Goal: Book appointment/travel/reservation

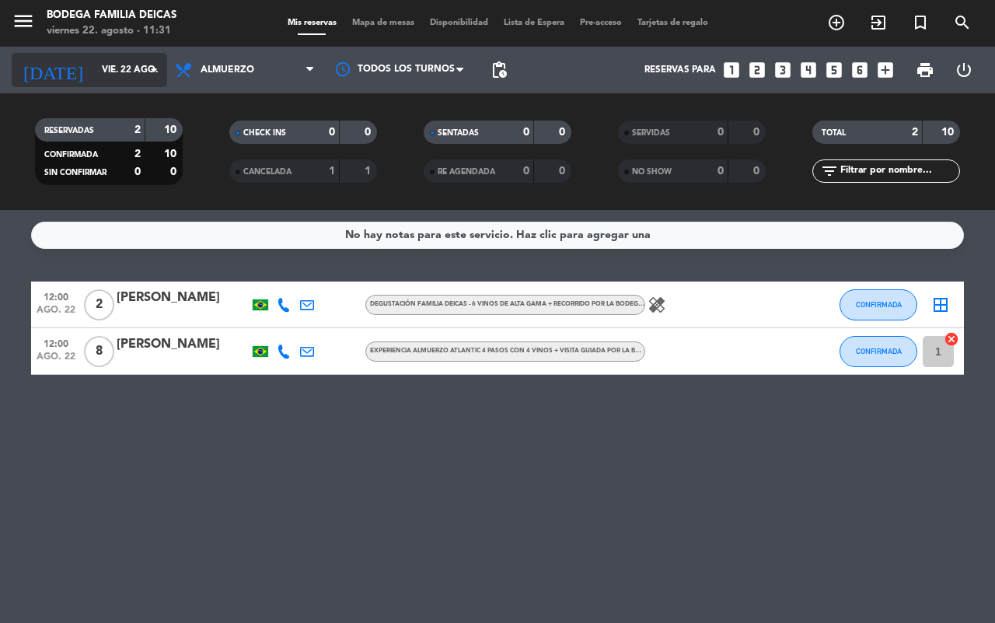
click at [94, 64] on input "vie. 22 ago." at bounding box center [156, 70] width 124 height 26
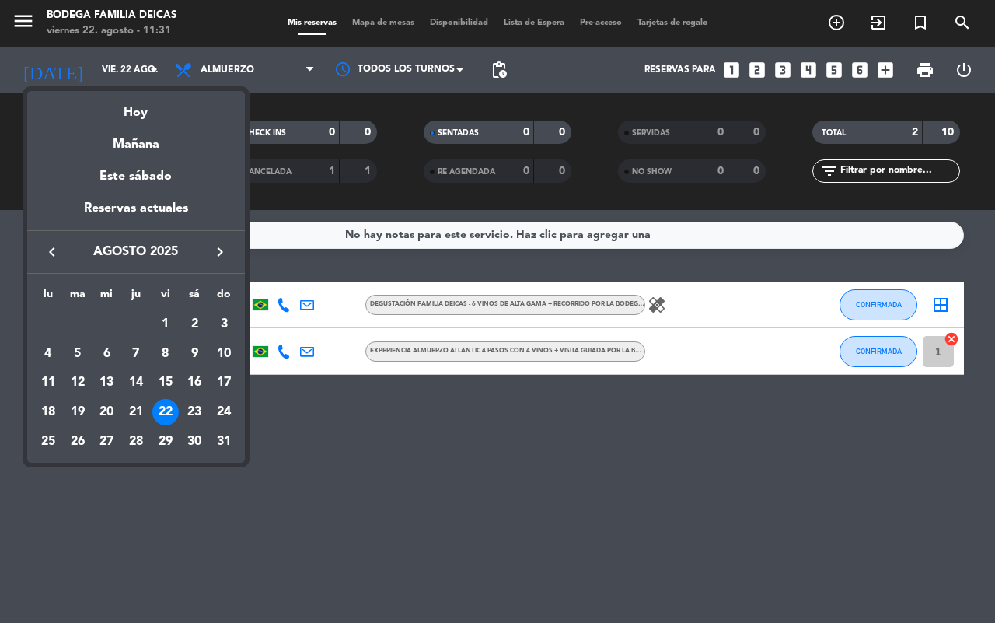
click at [219, 249] on icon "keyboard_arrow_right" at bounding box center [220, 251] width 19 height 19
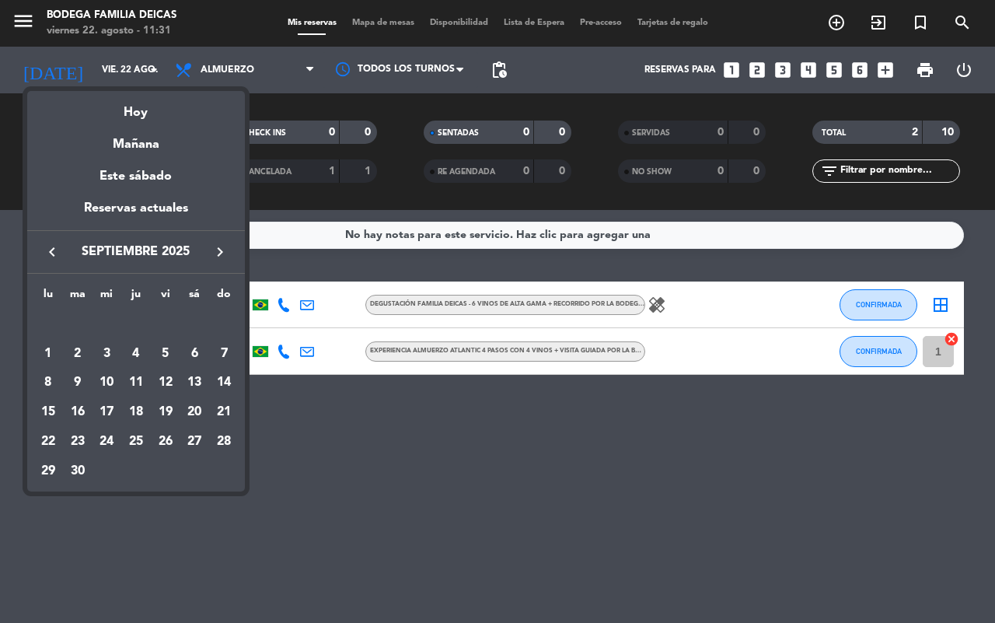
click at [222, 247] on icon "keyboard_arrow_right" at bounding box center [220, 251] width 19 height 19
click at [76, 379] on div "7" at bounding box center [78, 383] width 26 height 26
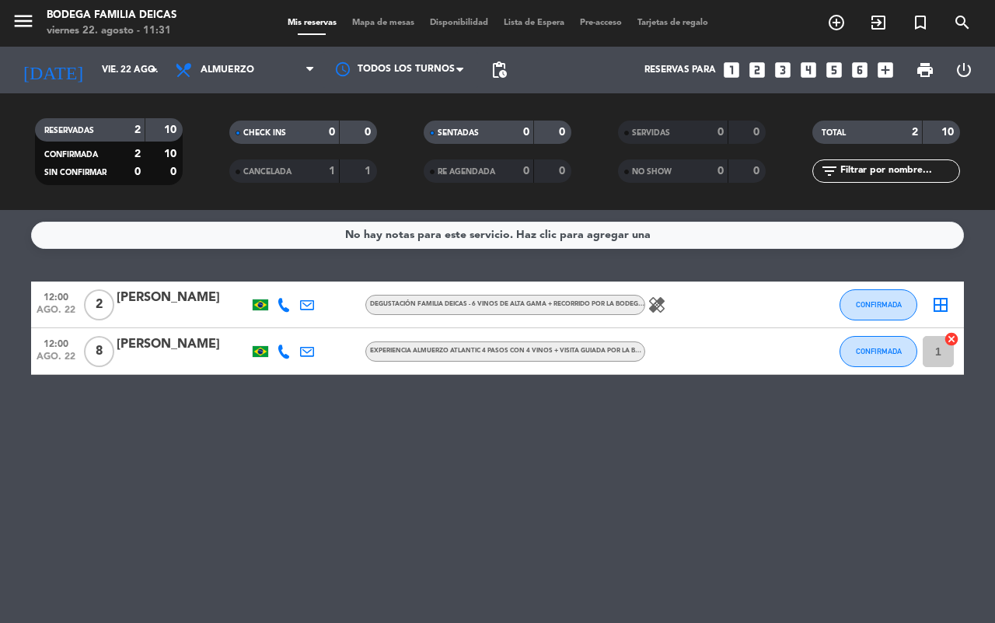
type input "[DATE] oct."
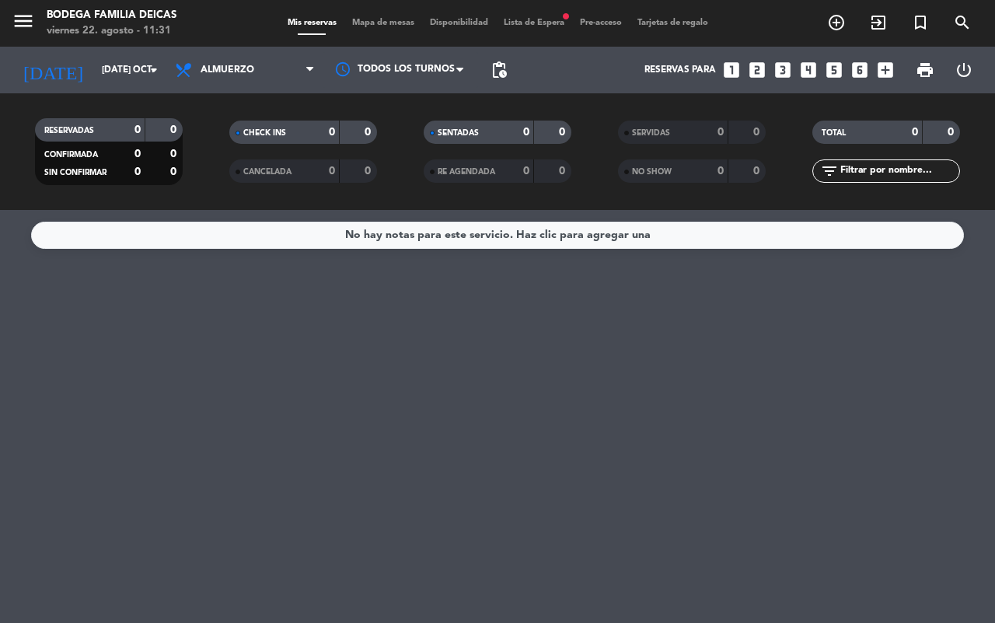
click at [529, 10] on div "menu Bodega Familia Deicas viernes 22. agosto - 11:31 Mis reservas Mapa de mesa…" at bounding box center [497, 23] width 995 height 47
click at [534, 21] on span "Lista de Espera fiber_manual_record" at bounding box center [534, 23] width 76 height 9
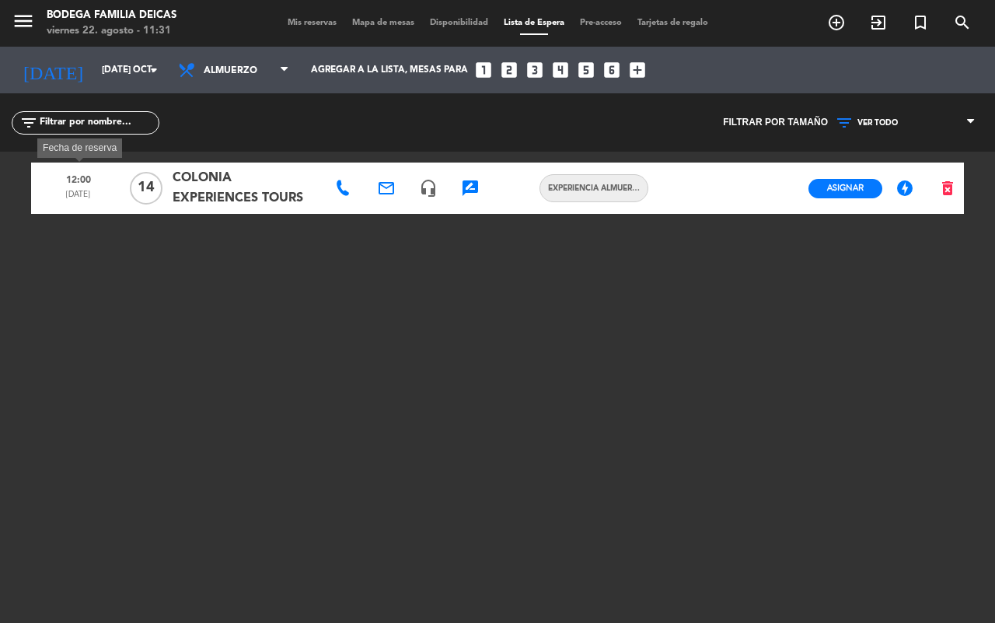
click at [111, 185] on span "12:00" at bounding box center [78, 177] width 83 height 23
click at [215, 176] on span "COLONIA EXPERIENCES TOURS" at bounding box center [245, 188] width 145 height 40
click at [719, 187] on div at bounding box center [732, 187] width 42 height 51
click at [626, 187] on span "Experiencia almuerzo Atlantic 4 pasos con 4 vinos + visita guiada por la bodega…" at bounding box center [593, 188] width 107 height 12
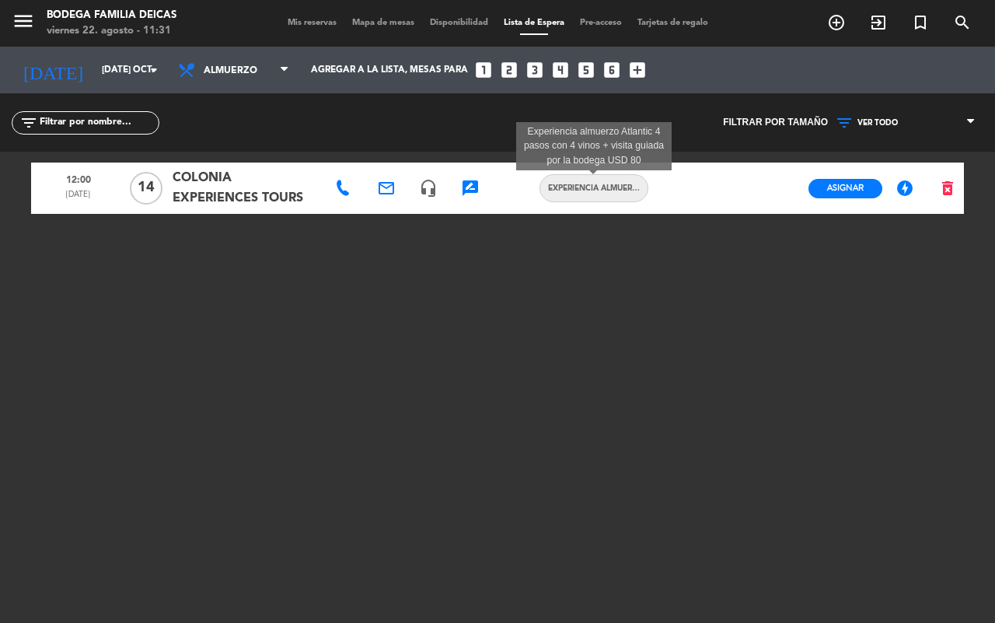
click at [605, 238] on div "12:00 [DATE] COLONIA EXPERIENCES TOURS email headset_mic rate_review credit_car…" at bounding box center [497, 346] width 933 height 389
click at [319, 9] on div "menu Bodega Familia Deicas viernes 22. agosto - 11:31 Mis reservas Mapa de mesa…" at bounding box center [497, 23] width 995 height 47
click at [315, 24] on span "Mis reservas" at bounding box center [312, 23] width 65 height 9
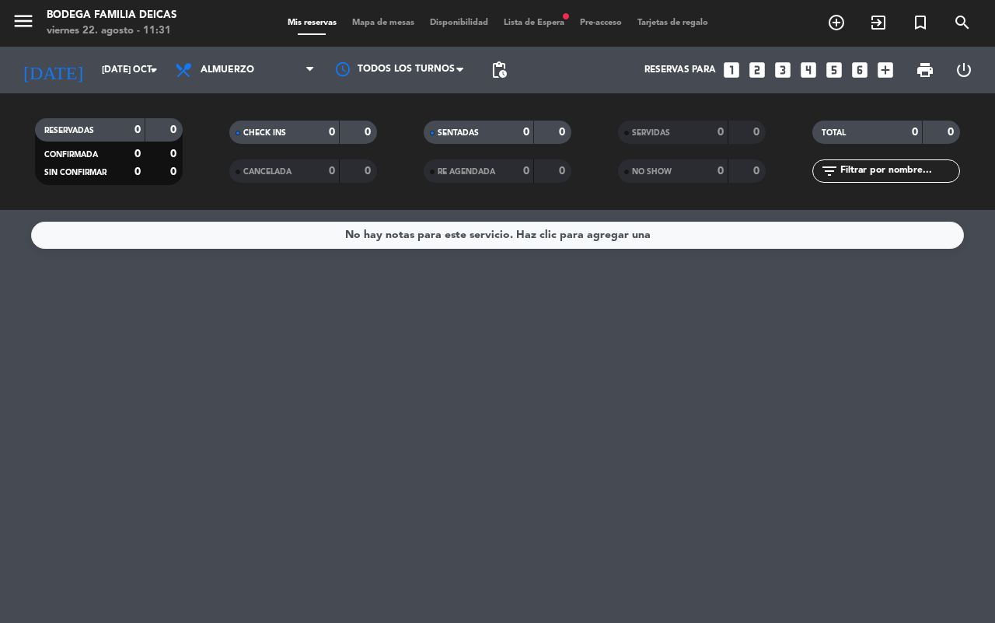
click at [88, 153] on span "CONFIRMADA" at bounding box center [71, 155] width 54 height 8
click at [521, 32] on div "menu Bodega Familia Deicas viernes 22. agosto - 11:31 Mis reservas Mapa de mesa…" at bounding box center [497, 23] width 995 height 47
click at [521, 26] on span "Lista de Espera fiber_manual_record" at bounding box center [534, 23] width 76 height 9
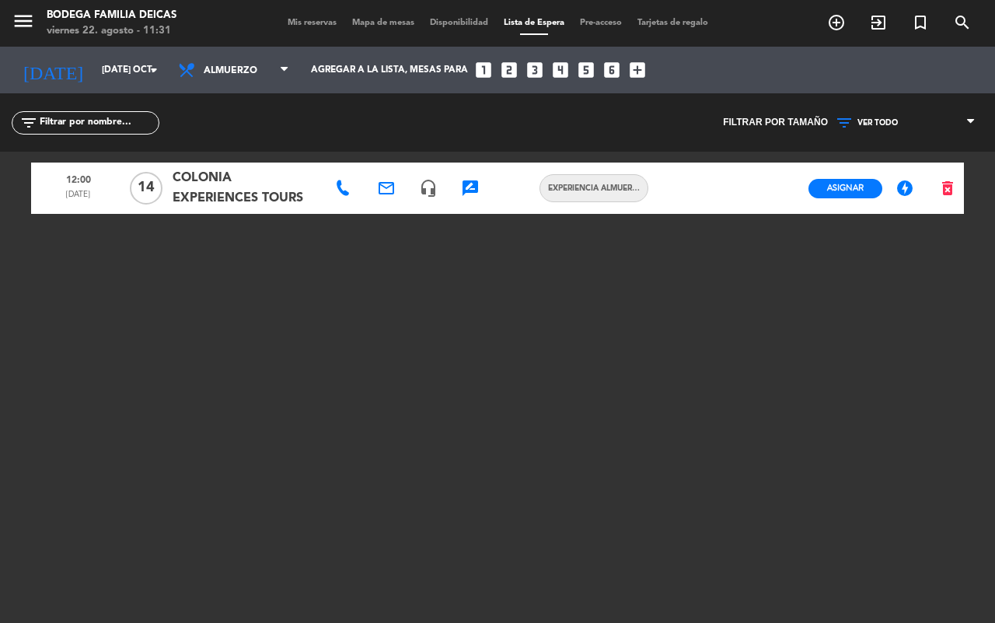
click at [315, 21] on span "Mis reservas" at bounding box center [312, 23] width 65 height 9
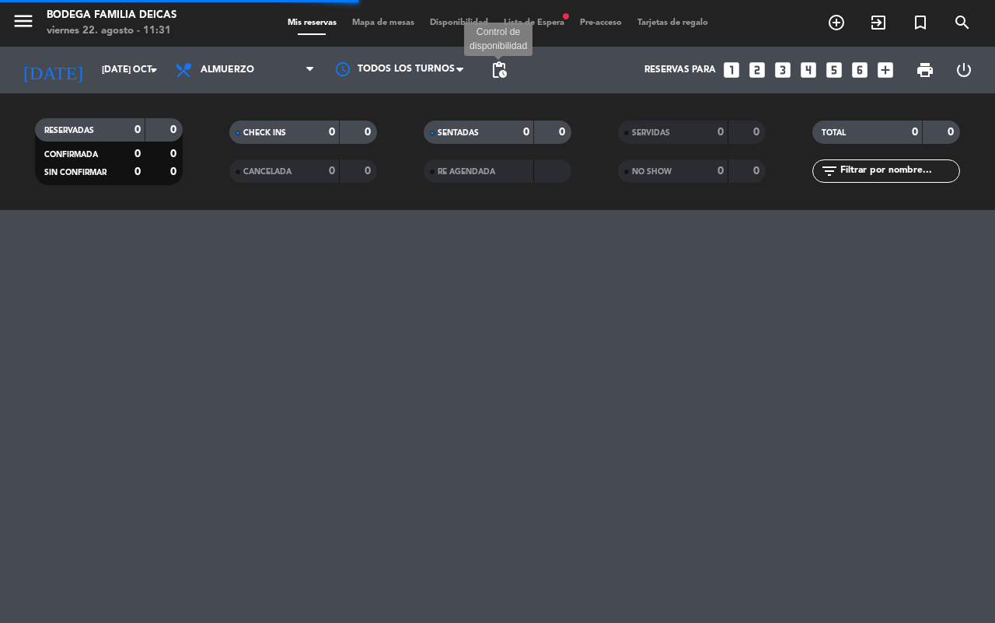
click at [508, 75] on span "pending_actions" at bounding box center [499, 70] width 19 height 19
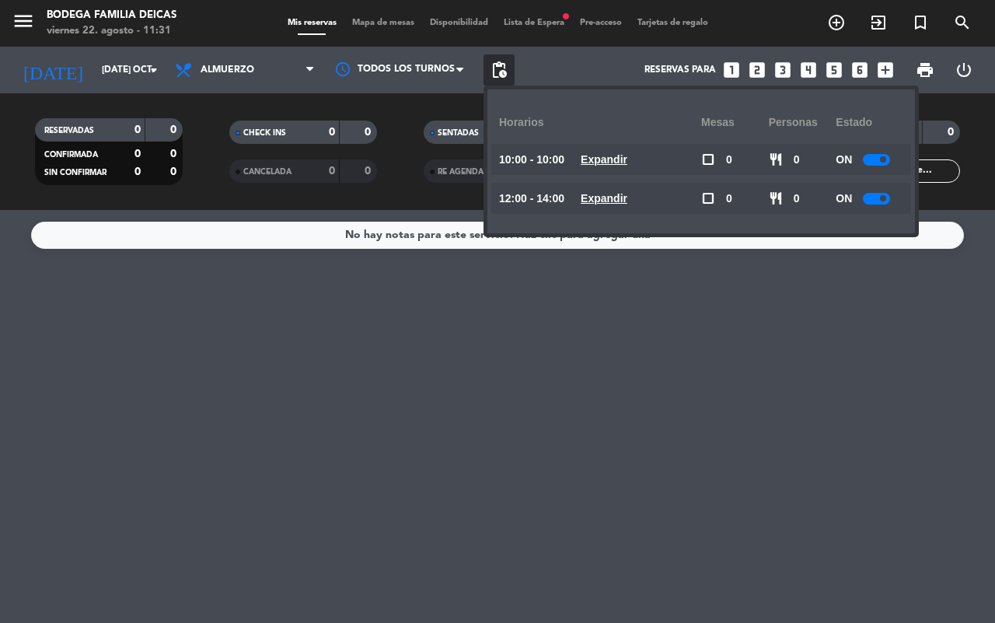
click at [657, 291] on div "No hay notas para este servicio. Haz clic para agregar una" at bounding box center [497, 416] width 995 height 413
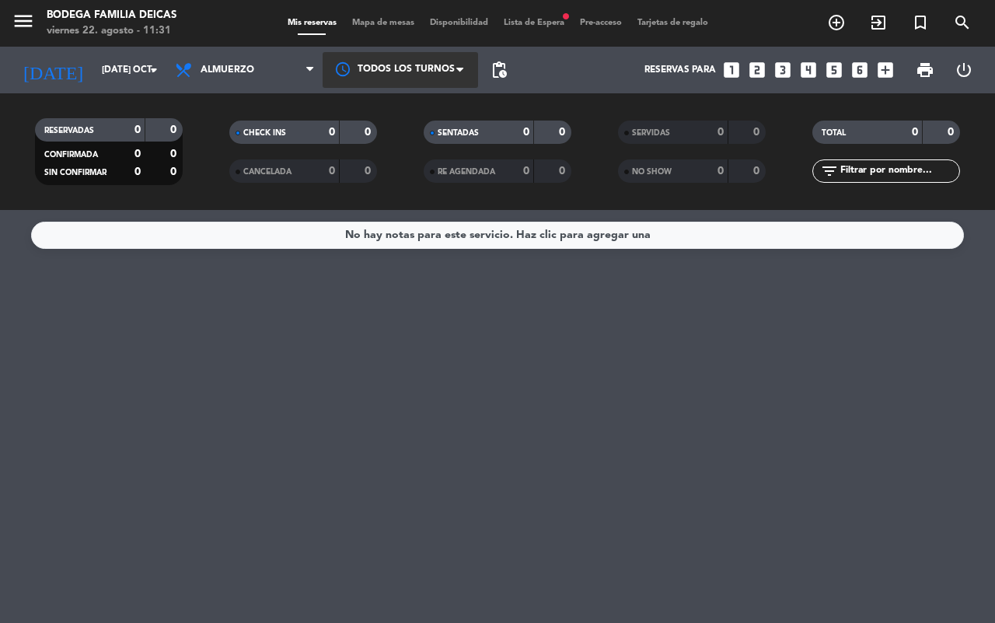
click at [417, 71] on div at bounding box center [400, 69] width 155 height 35
click at [480, 68] on div "[DATE] [DATE] oct. arrow_drop_down Todos los servicios Brunch Almuerzo Cena Alm…" at bounding box center [497, 70] width 995 height 47
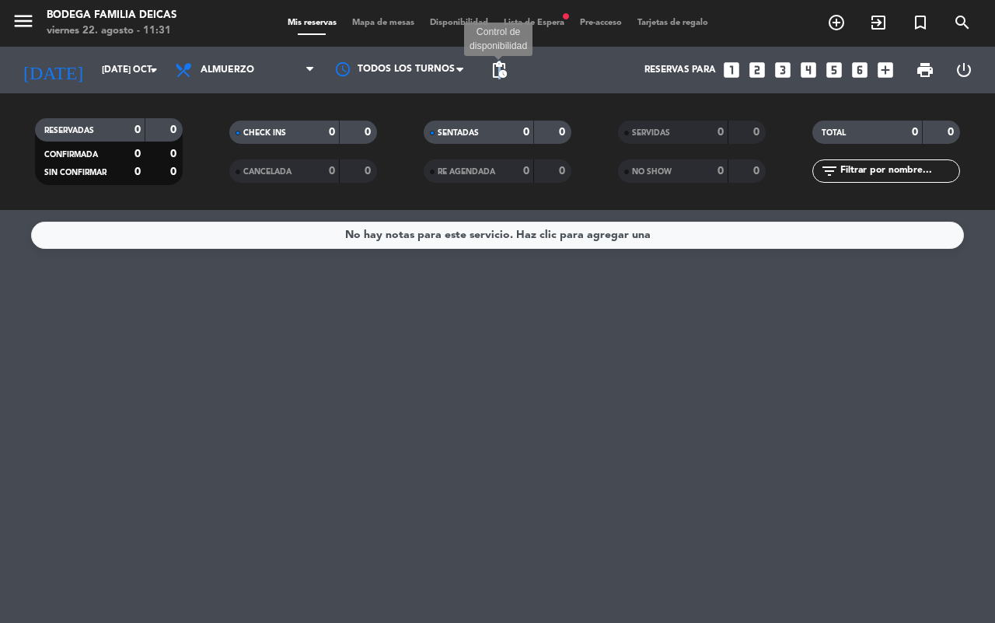
click at [500, 68] on span "pending_actions" at bounding box center [499, 70] width 19 height 19
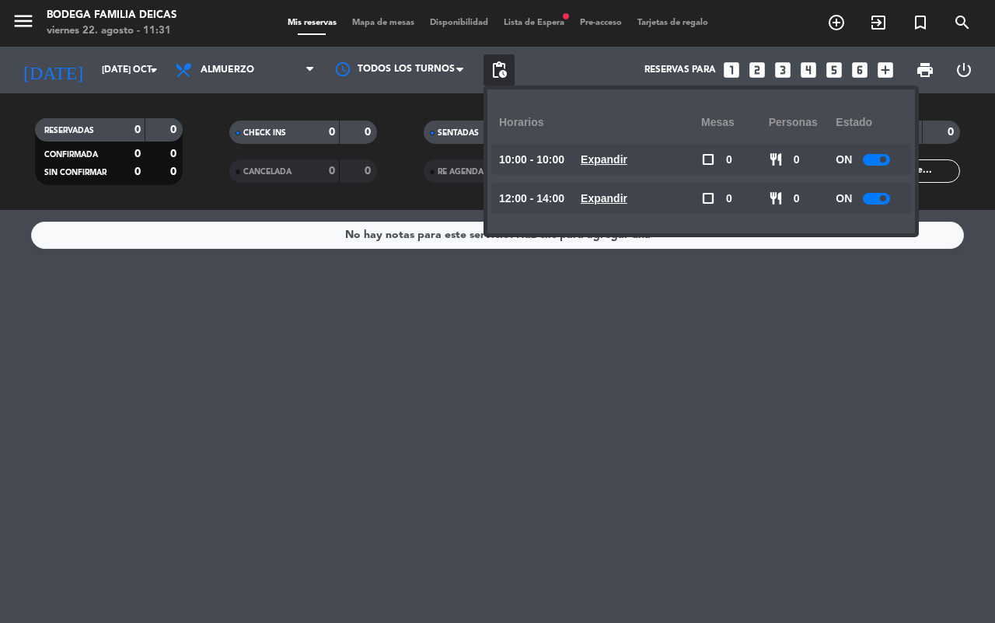
click at [818, 326] on div "No hay notas para este servicio. Haz clic para agregar una" at bounding box center [497, 416] width 995 height 413
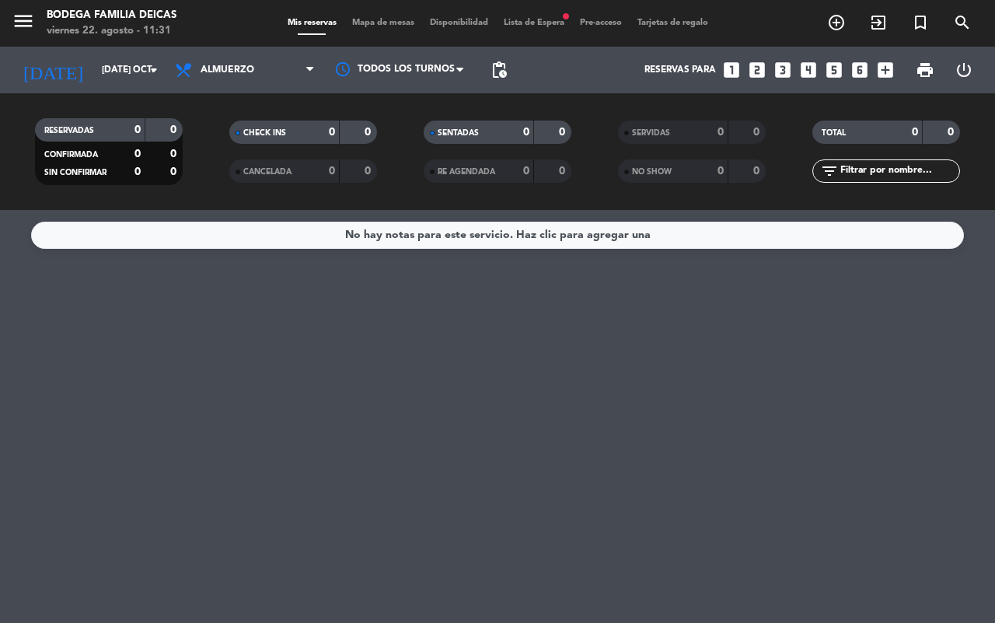
click at [540, 33] on div "menu Bodega Familia Deicas viernes 22. agosto - 11:31 Mis reservas Mapa de mesa…" at bounding box center [497, 23] width 995 height 47
click at [497, 25] on span "Lista de Espera fiber_manual_record" at bounding box center [534, 23] width 76 height 9
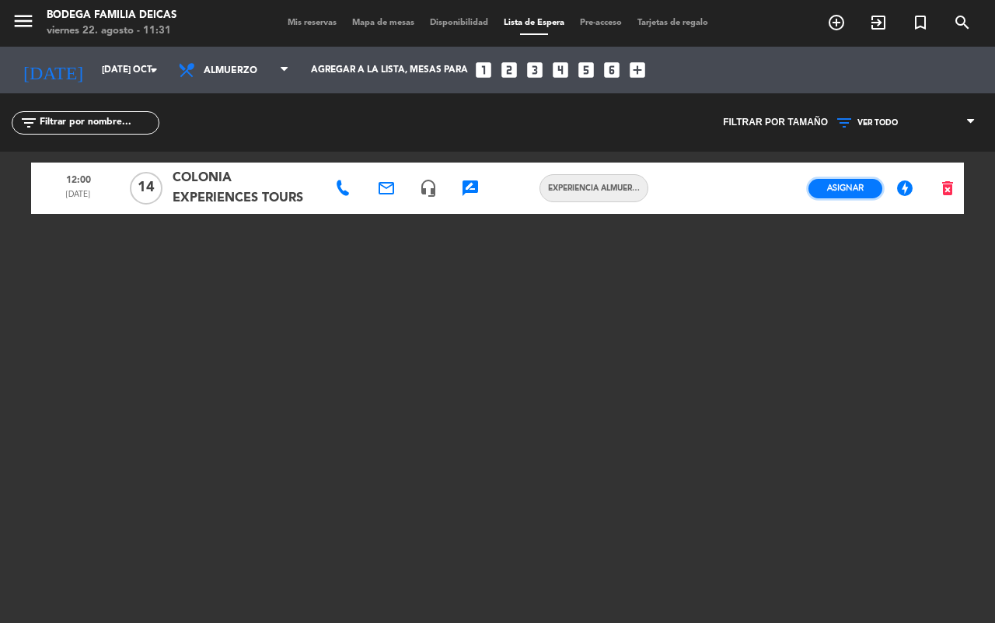
click at [859, 191] on span "Asignar" at bounding box center [845, 188] width 37 height 12
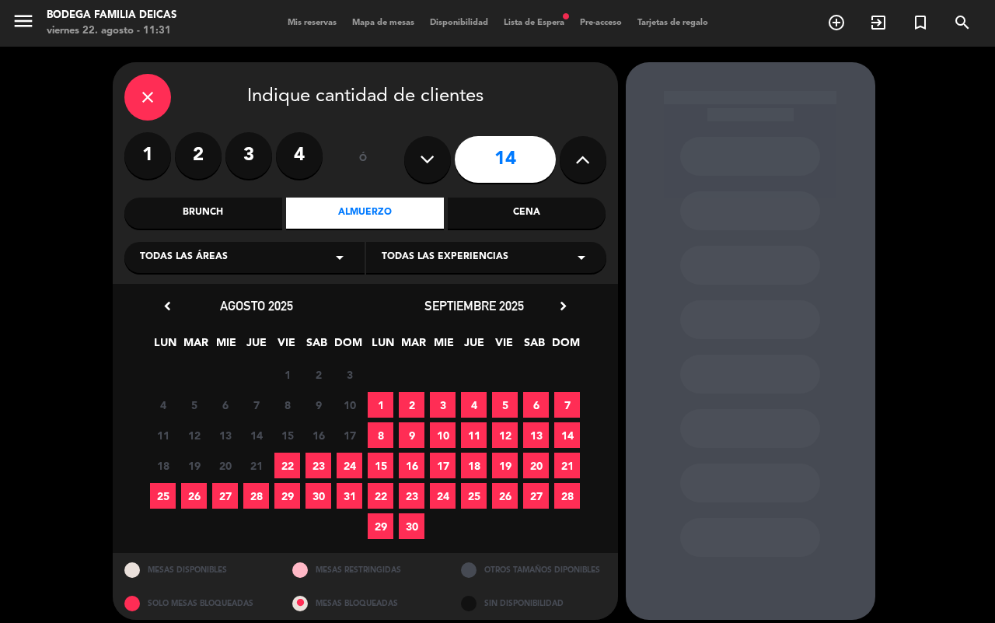
scroll to position [10, 0]
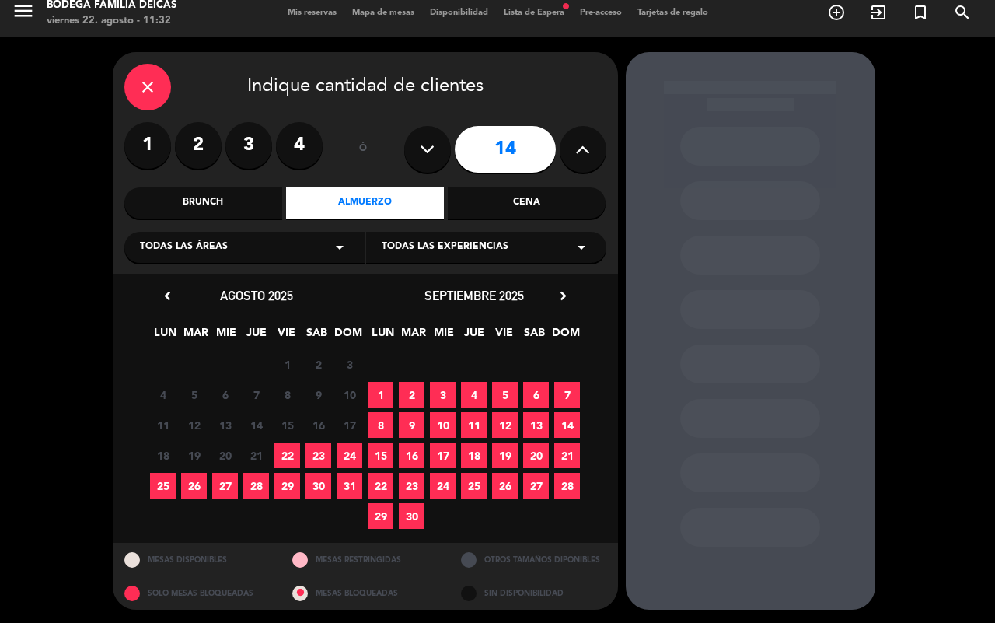
click at [558, 298] on icon "chevron_right" at bounding box center [563, 296] width 16 height 16
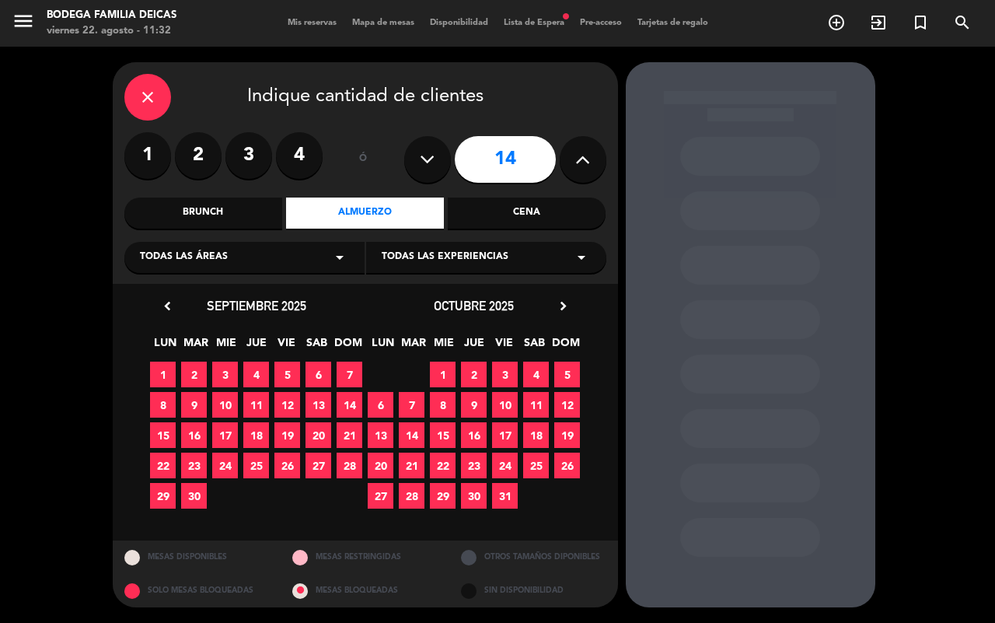
click at [134, 92] on div "close" at bounding box center [147, 97] width 47 height 47
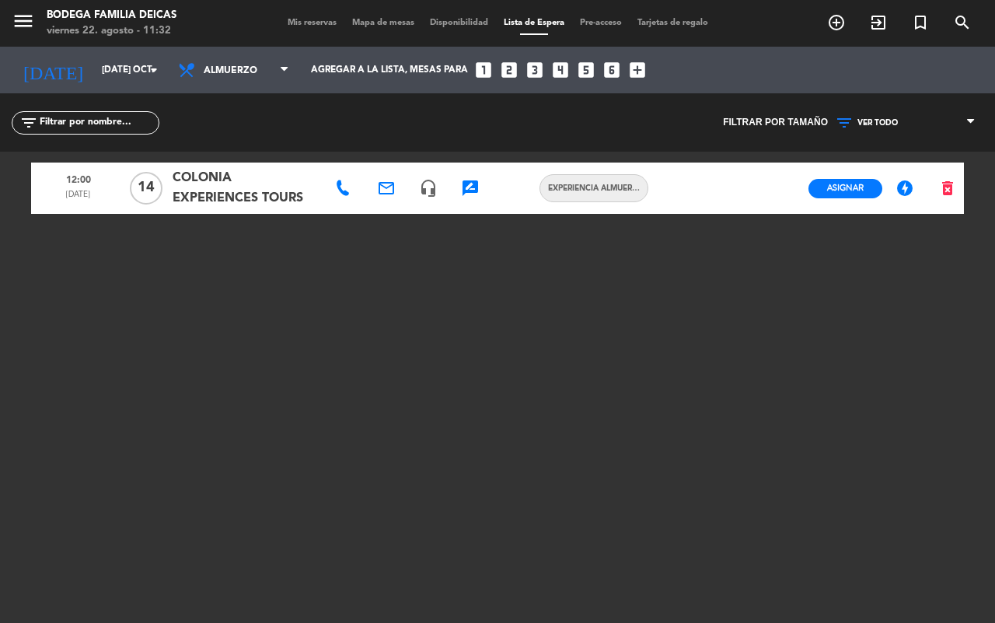
click at [301, 23] on span "Mis reservas" at bounding box center [312, 23] width 65 height 9
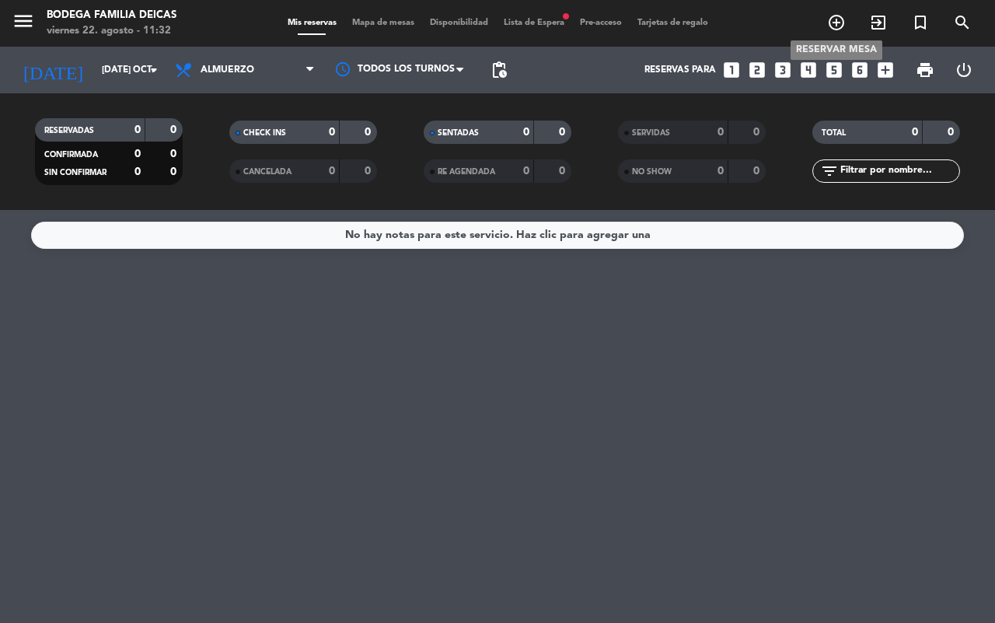
click at [840, 21] on icon "add_circle_outline" at bounding box center [836, 22] width 19 height 19
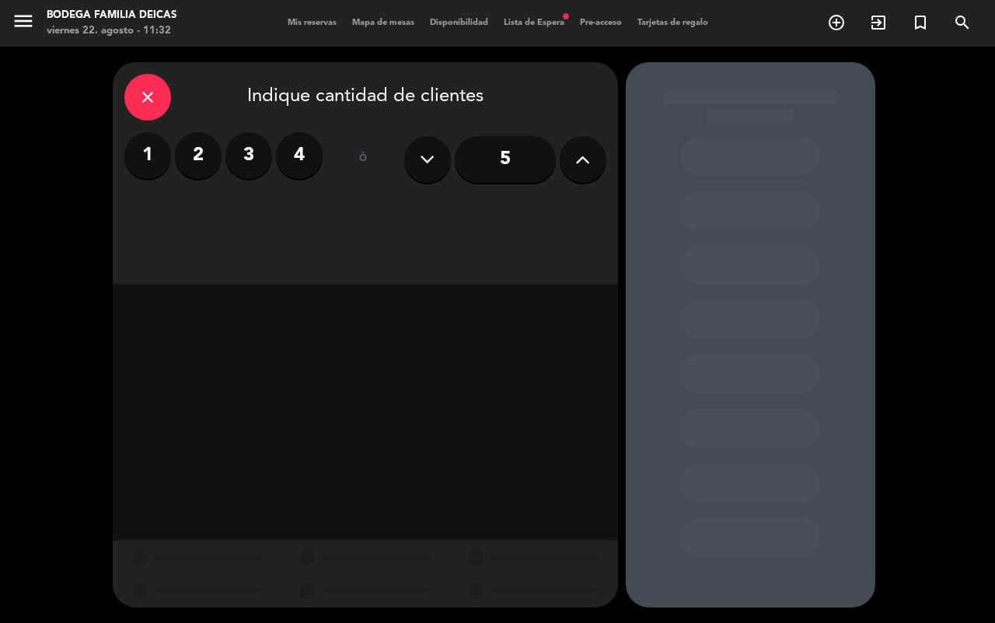
click at [160, 82] on div "close" at bounding box center [147, 97] width 47 height 47
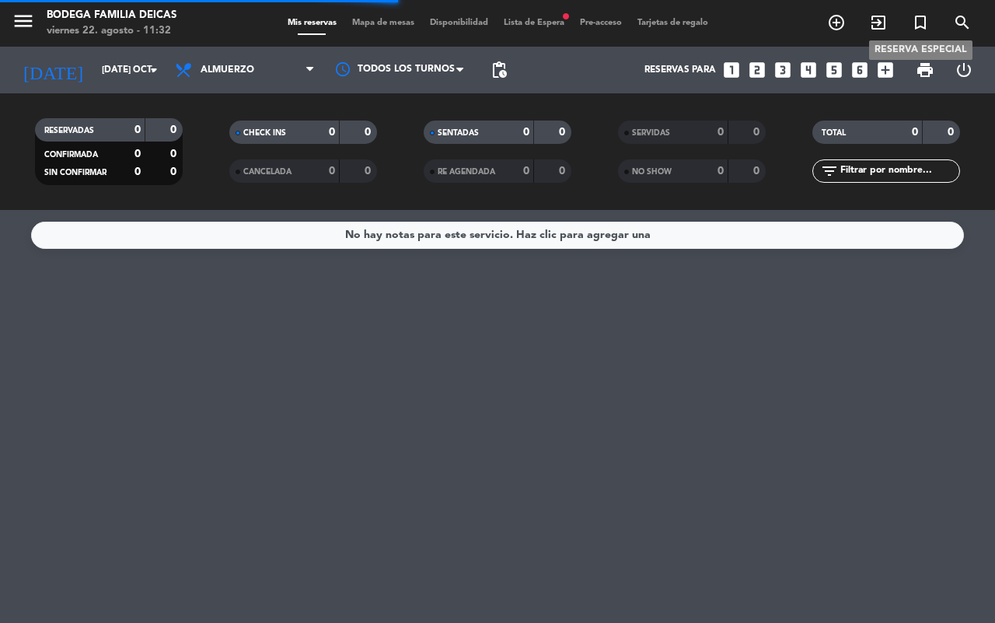
click at [915, 16] on icon "turned_in_not" at bounding box center [920, 22] width 19 height 19
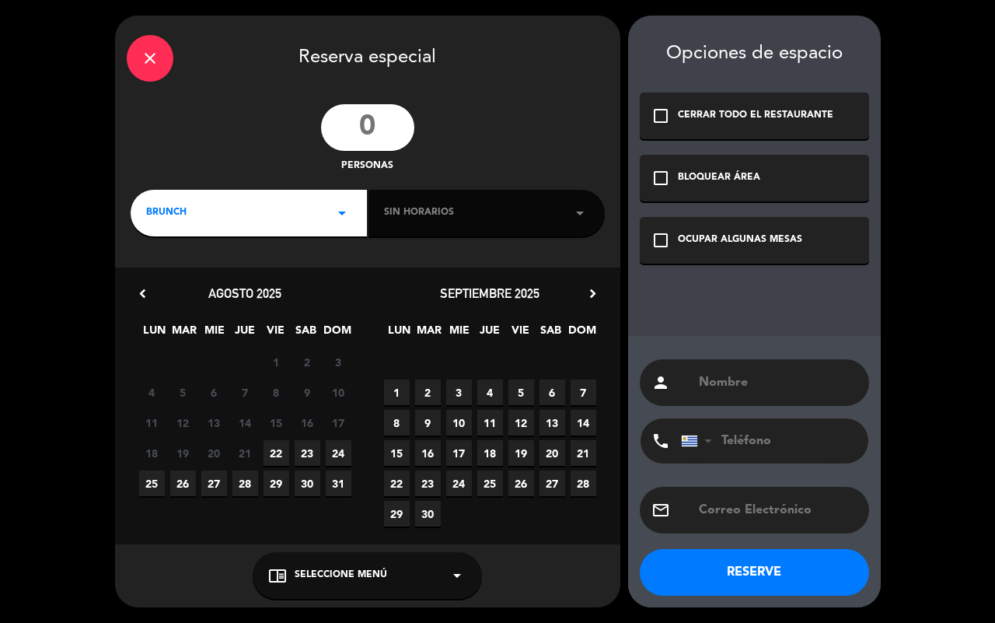
click at [382, 121] on input "number" at bounding box center [367, 127] width 93 height 47
type input "14"
click at [588, 280] on div "chevron_left agosto 2025 LUN MAR [PERSON_NAME] VIE SAB DOM 28 29 30 31 1 2 3 4 …" at bounding box center [367, 405] width 505 height 277
click at [595, 293] on icon "chevron_right" at bounding box center [592, 293] width 16 height 16
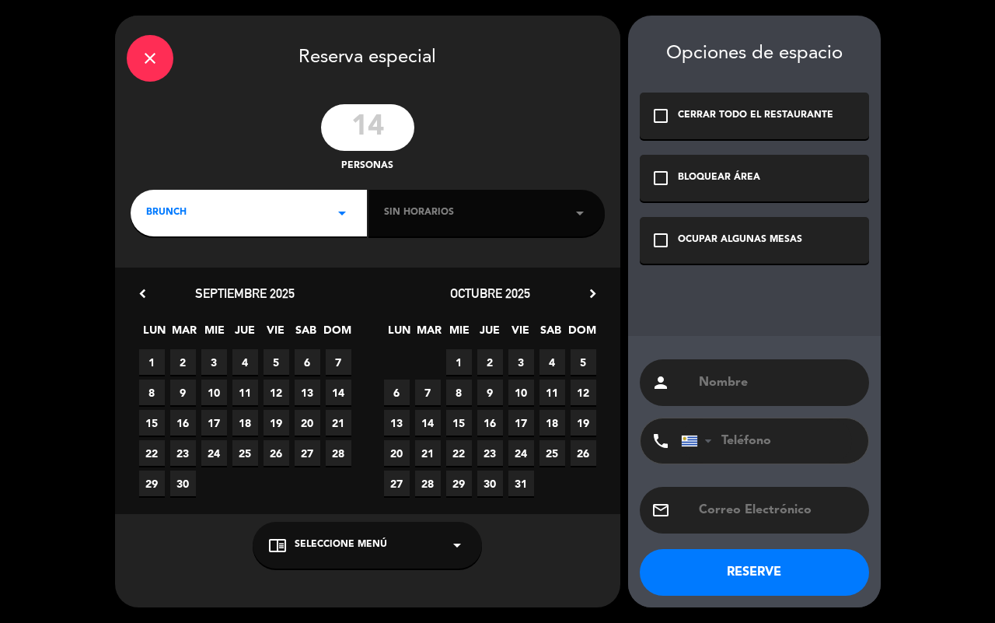
click at [427, 390] on span "7" at bounding box center [428, 392] width 26 height 26
click at [473, 216] on div "Sin horarios arrow_drop_down" at bounding box center [486, 213] width 236 height 47
click at [320, 215] on div "BRUNCH arrow_drop_down" at bounding box center [249, 213] width 236 height 47
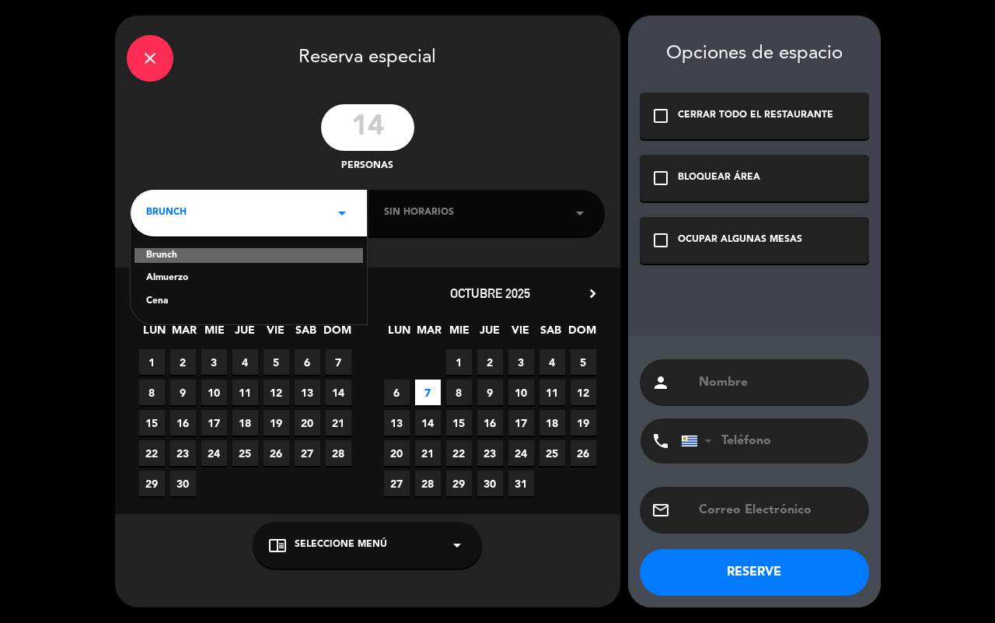
click at [196, 278] on div "Almuerzo" at bounding box center [248, 278] width 205 height 16
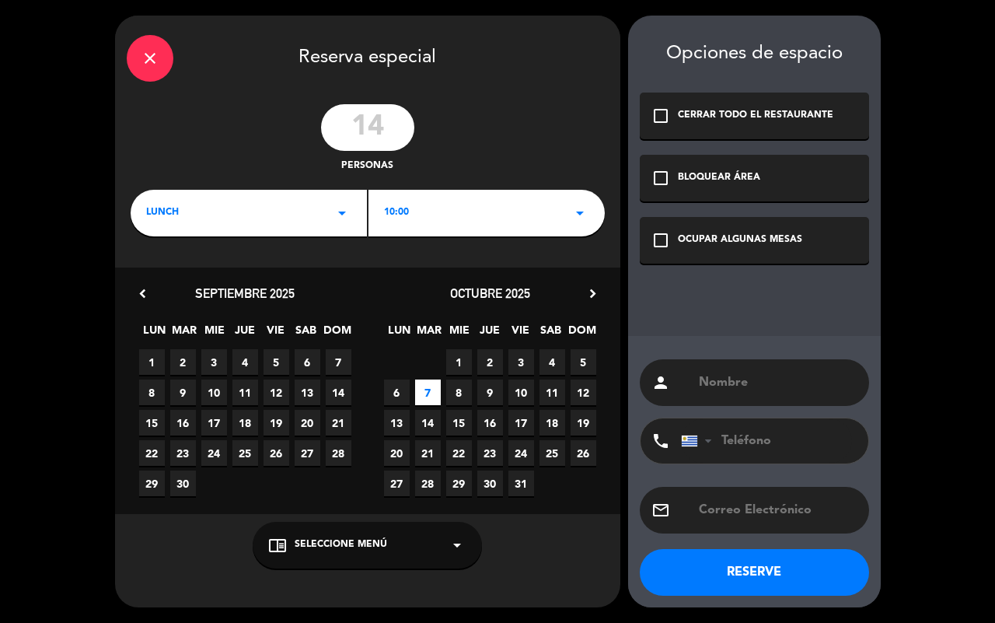
click at [478, 216] on div "10:00 arrow_drop_down" at bounding box center [486, 213] width 236 height 47
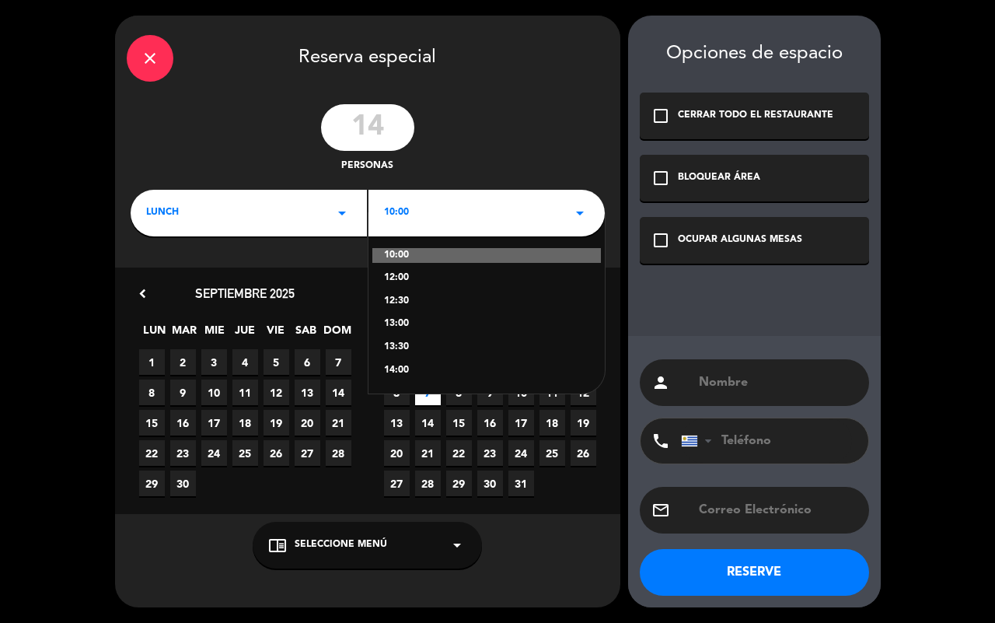
click at [410, 277] on div "12:00" at bounding box center [486, 278] width 205 height 16
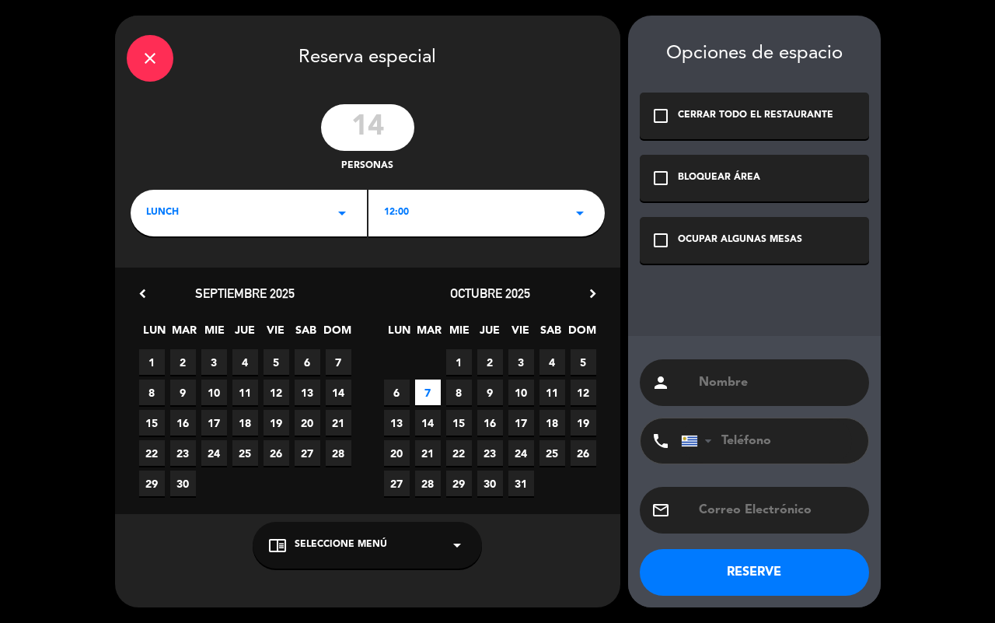
click at [716, 237] on div "OCUPAR ALGUNAS MESAS" at bounding box center [740, 240] width 124 height 16
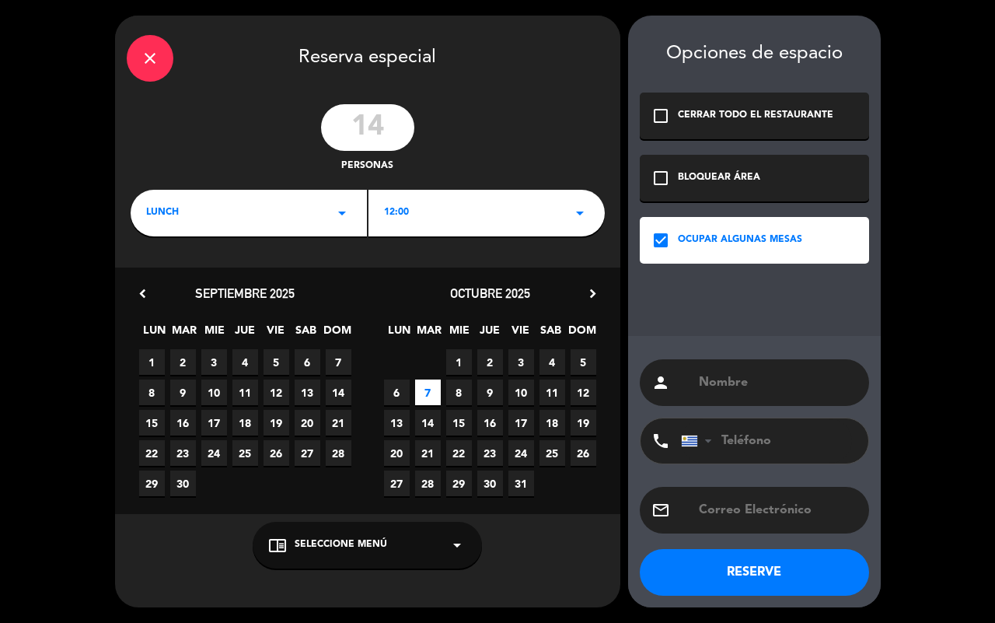
click at [737, 373] on div "person" at bounding box center [754, 382] width 229 height 47
click at [733, 378] on input "text" at bounding box center [777, 382] width 160 height 22
type input "colonia tours"
click at [364, 549] on div "chrome_reader_mode Seleccione Menú arrow_drop_down" at bounding box center [367, 544] width 229 height 47
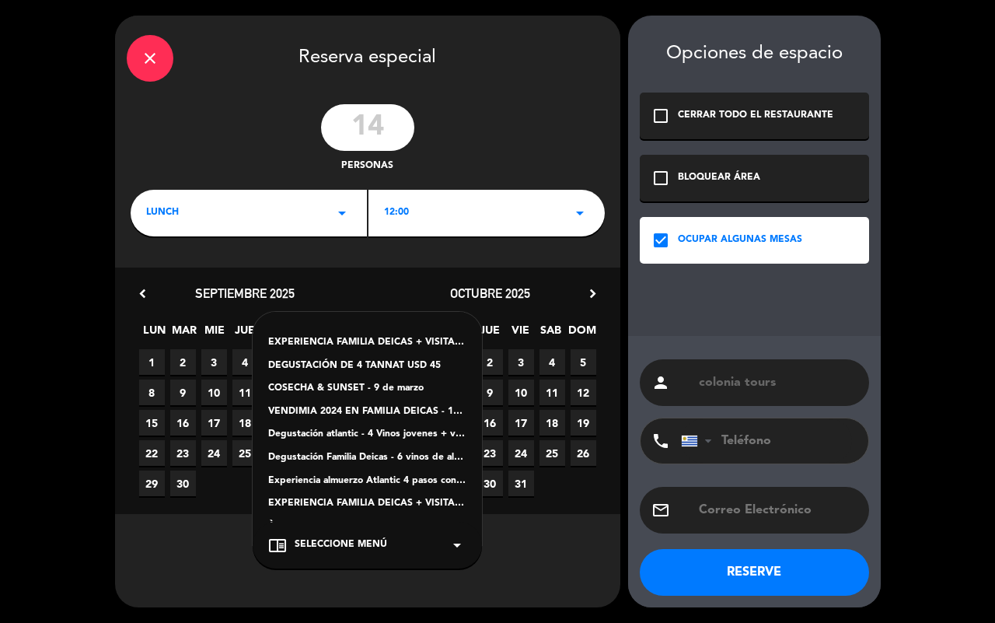
click at [340, 476] on div "Experiencia almuerzo Atlantic 4 pasos con 4 vinos + visita guiada por la bodega…" at bounding box center [367, 481] width 198 height 16
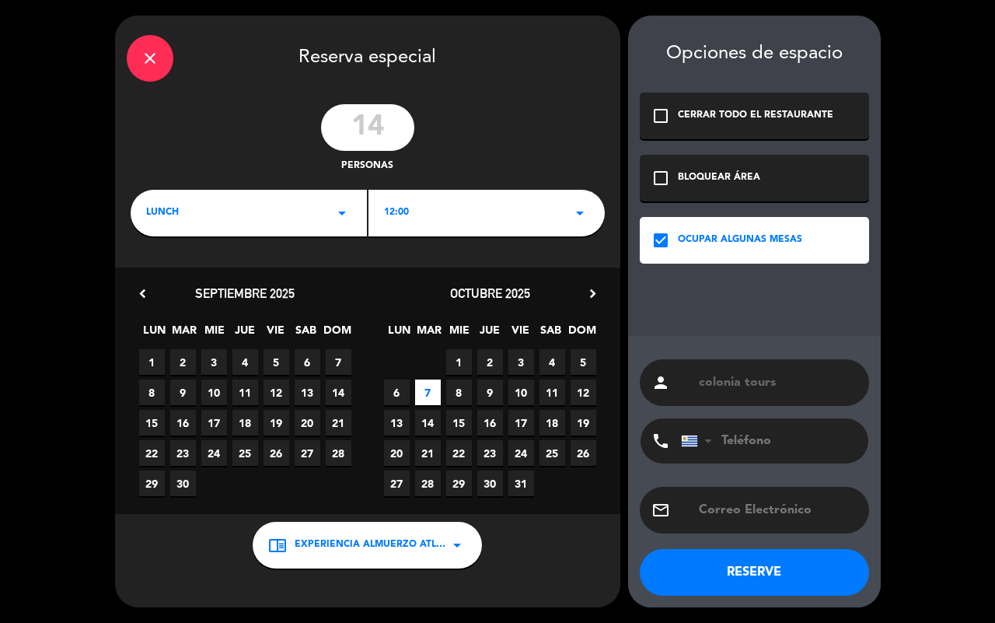
click at [772, 567] on button "RESERVE" at bounding box center [754, 572] width 229 height 47
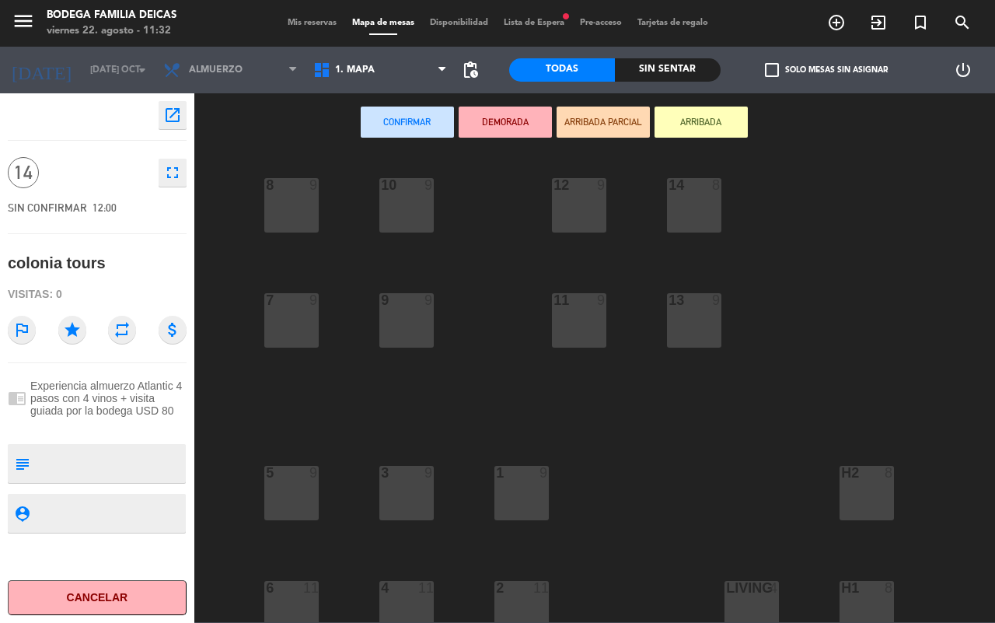
click at [514, 492] on div "1 9" at bounding box center [521, 493] width 54 height 54
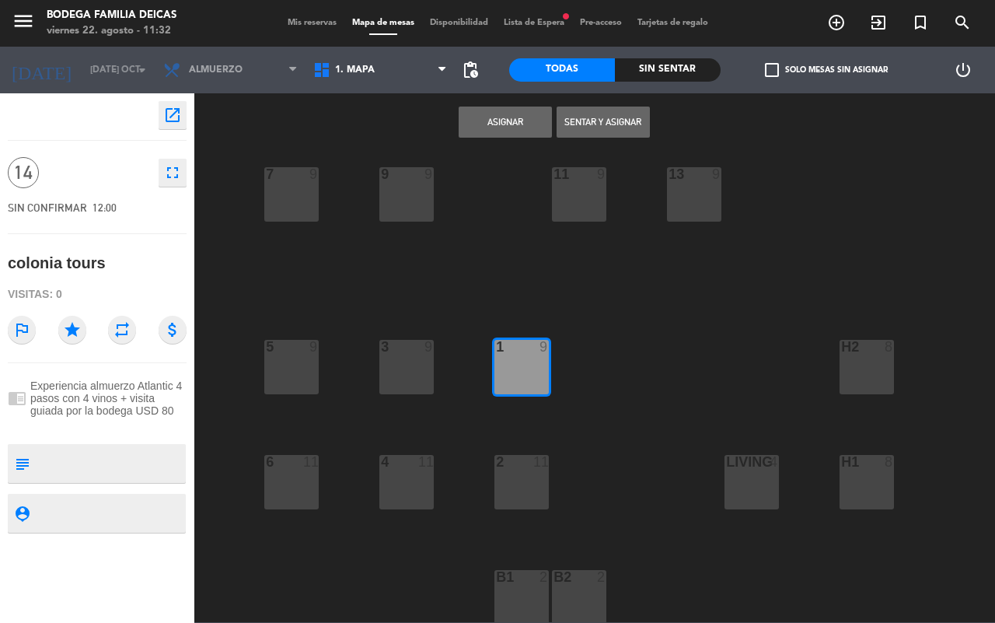
scroll to position [128, 0]
click at [508, 115] on button "Asignar" at bounding box center [505, 121] width 93 height 31
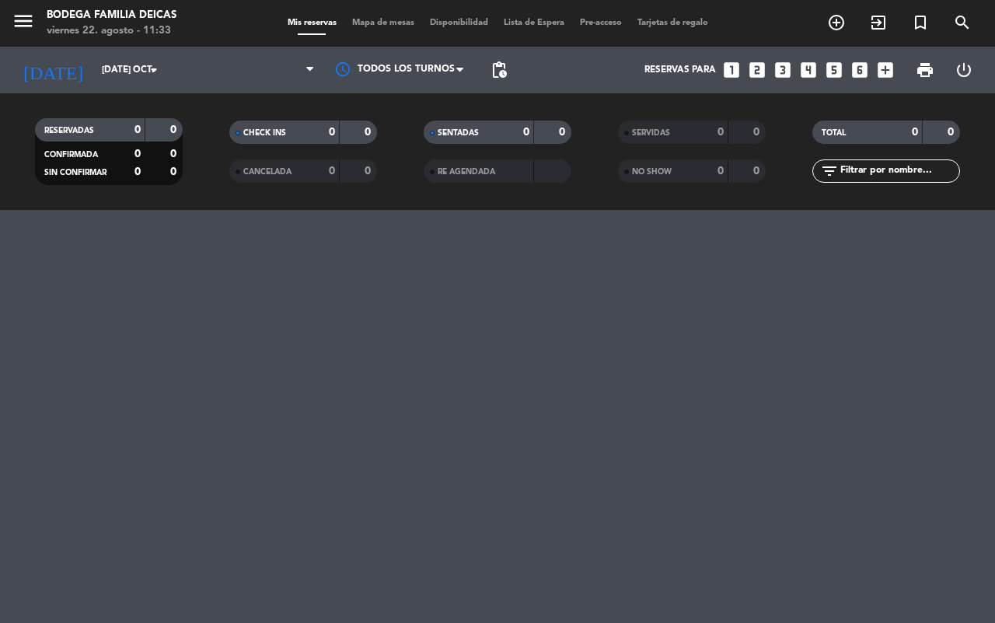
click at [618, 309] on div "menu Bodega Familia Deicas viernes 22. agosto - 11:33 Mis reservas Mapa de mesa…" at bounding box center [497, 311] width 995 height 623
